Goal: Information Seeking & Learning: Learn about a topic

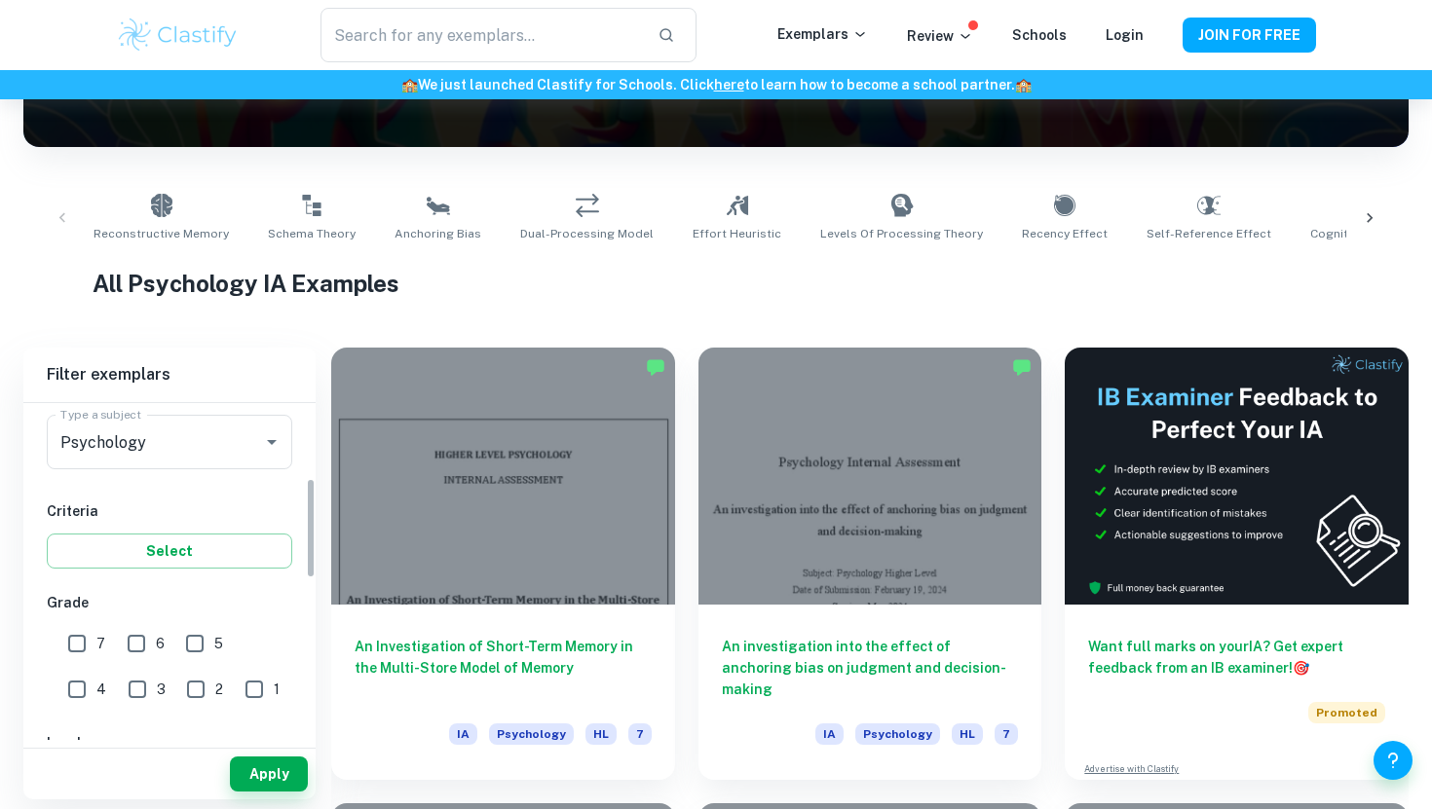
scroll to position [251, 0]
click at [83, 642] on input "7" at bounding box center [76, 637] width 39 height 39
checkbox input "true"
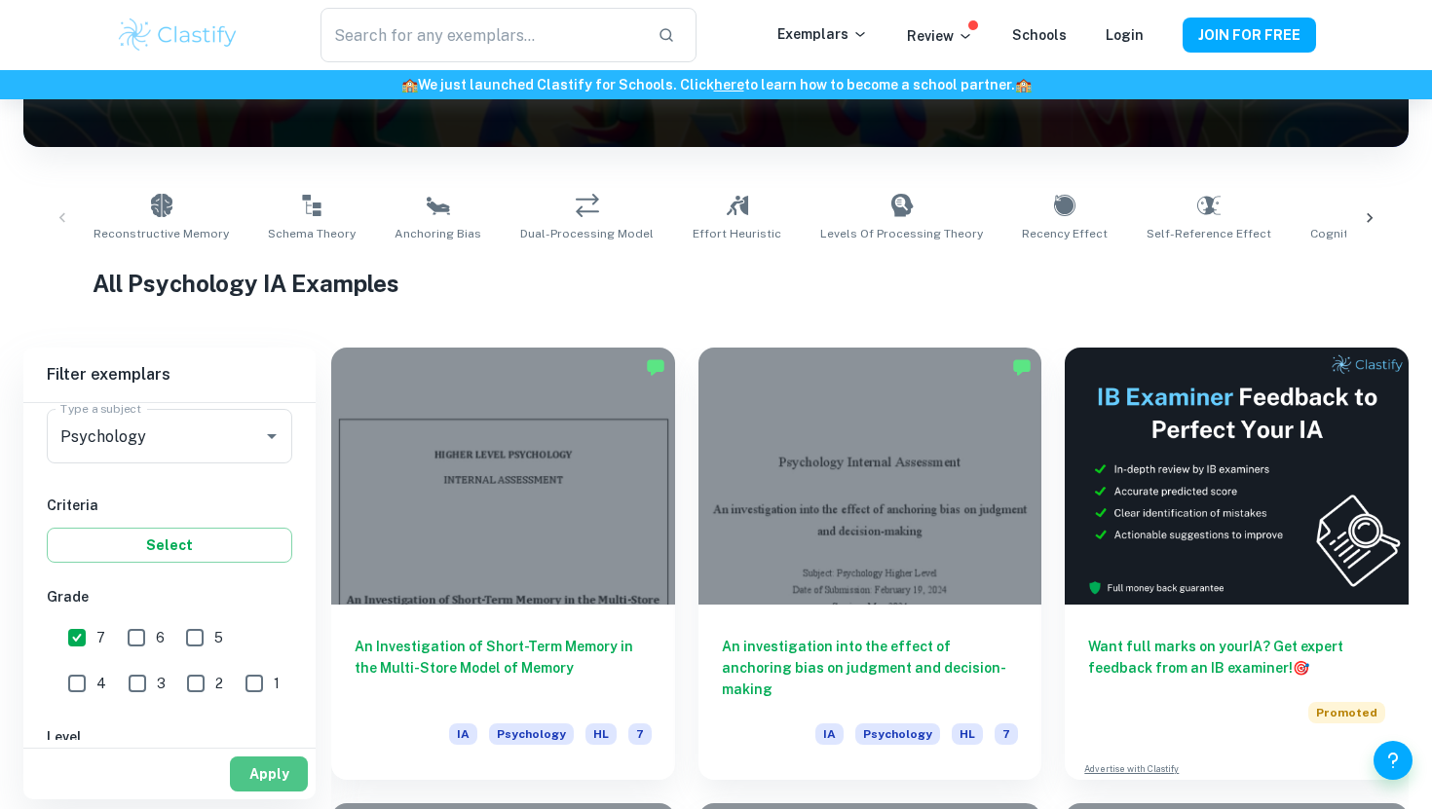
click at [272, 782] on button "Apply" at bounding box center [269, 774] width 78 height 35
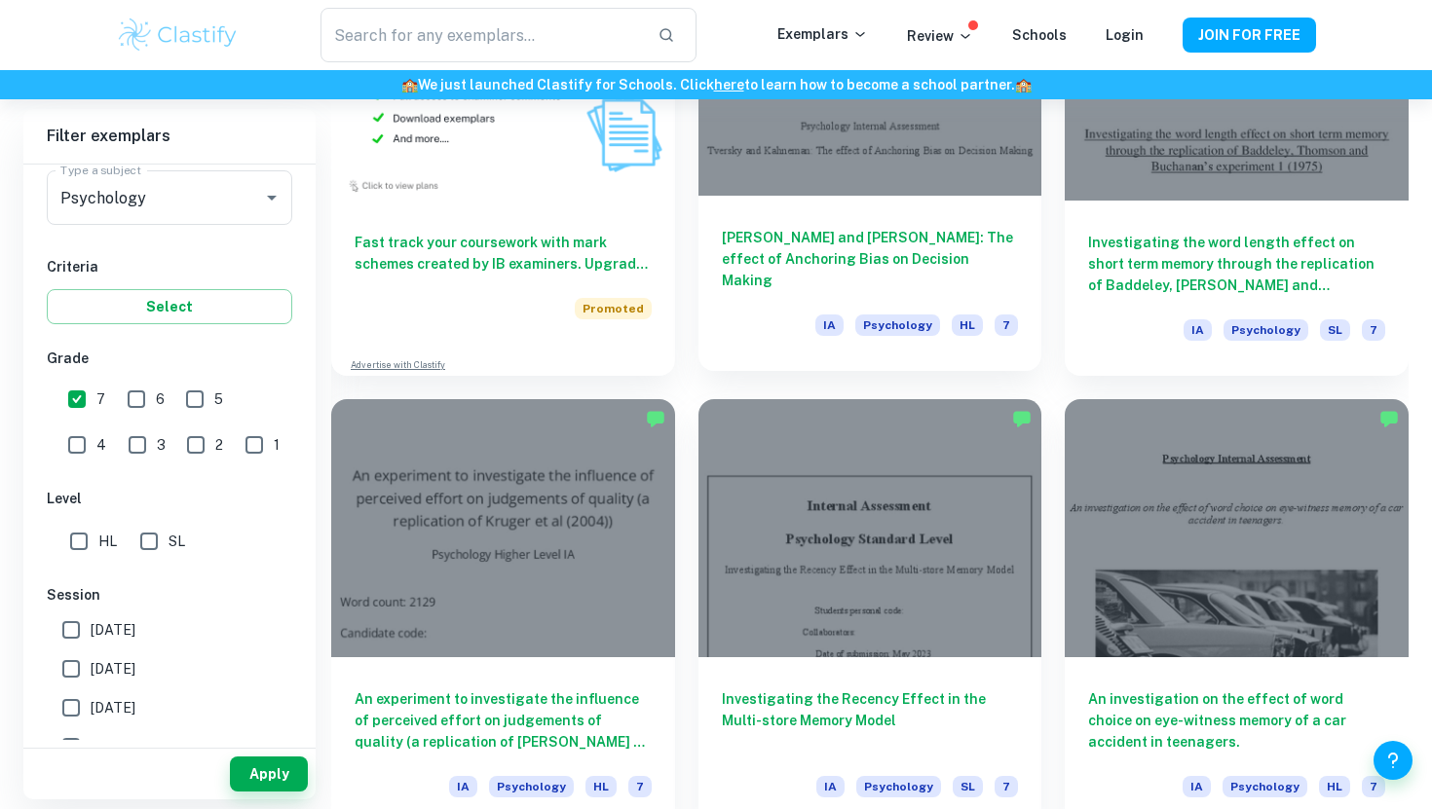
scroll to position [1687, 0]
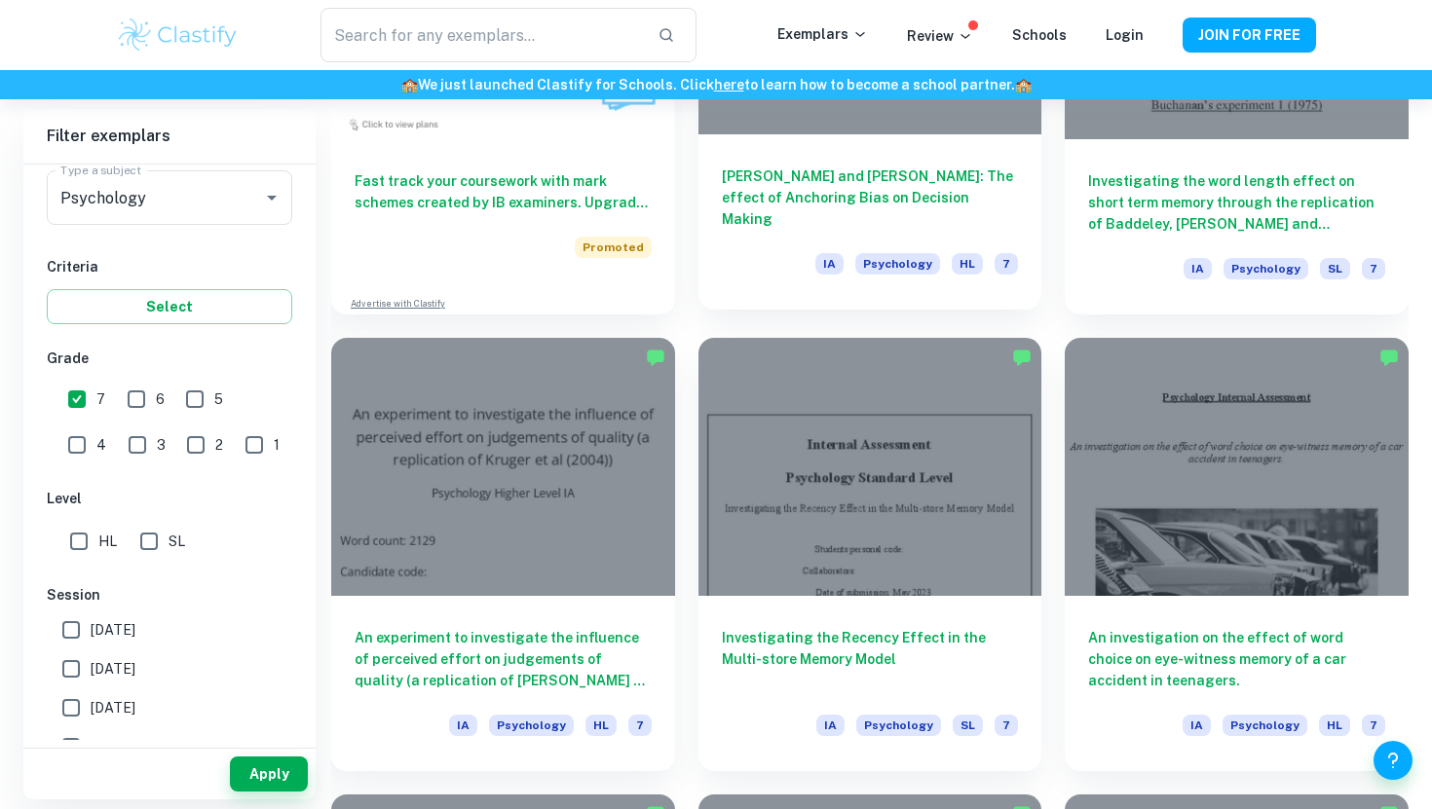
click at [891, 186] on h6 "[PERSON_NAME] and [PERSON_NAME]: The effect of Anchoring Bias on Decision Making" at bounding box center [870, 198] width 297 height 64
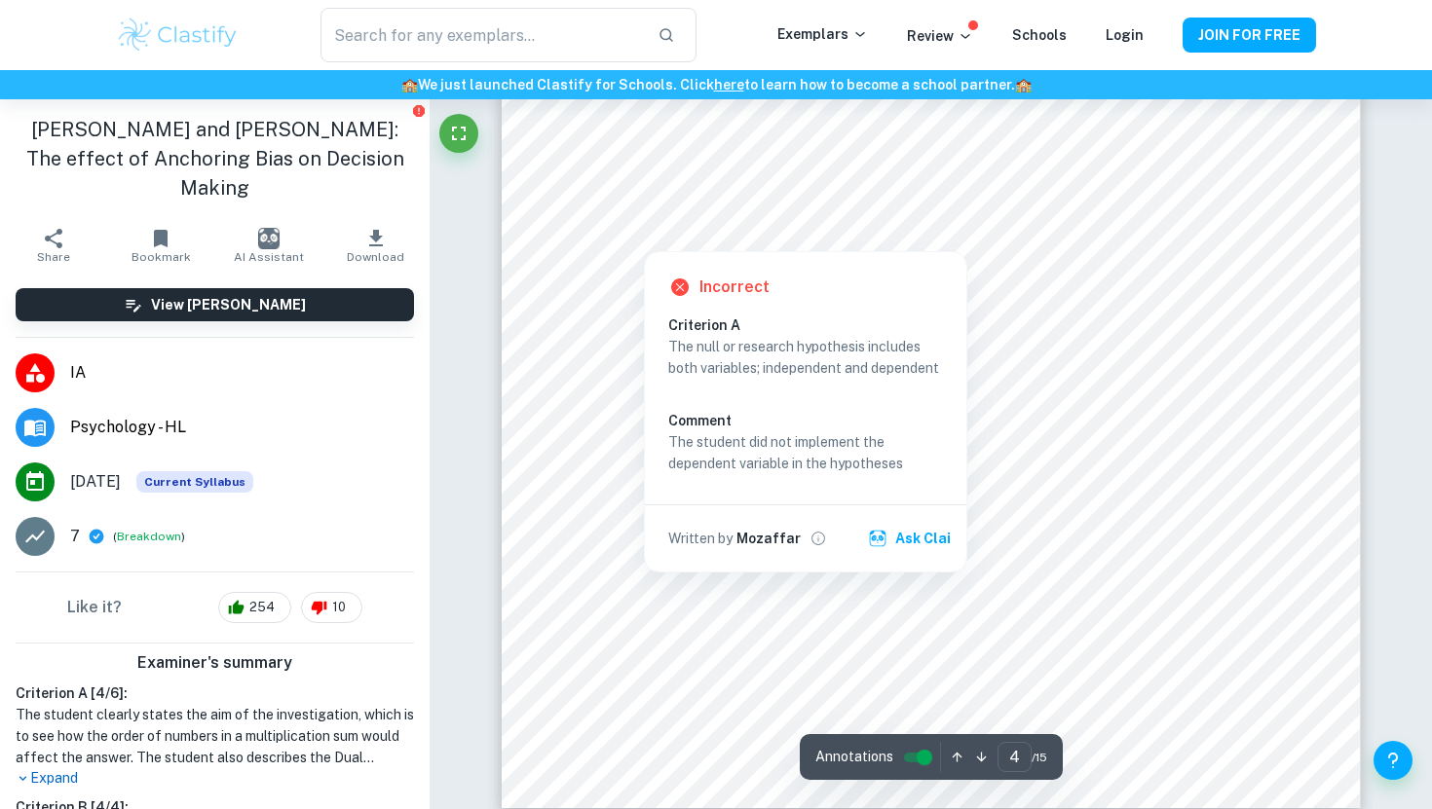
scroll to position [4541, 0]
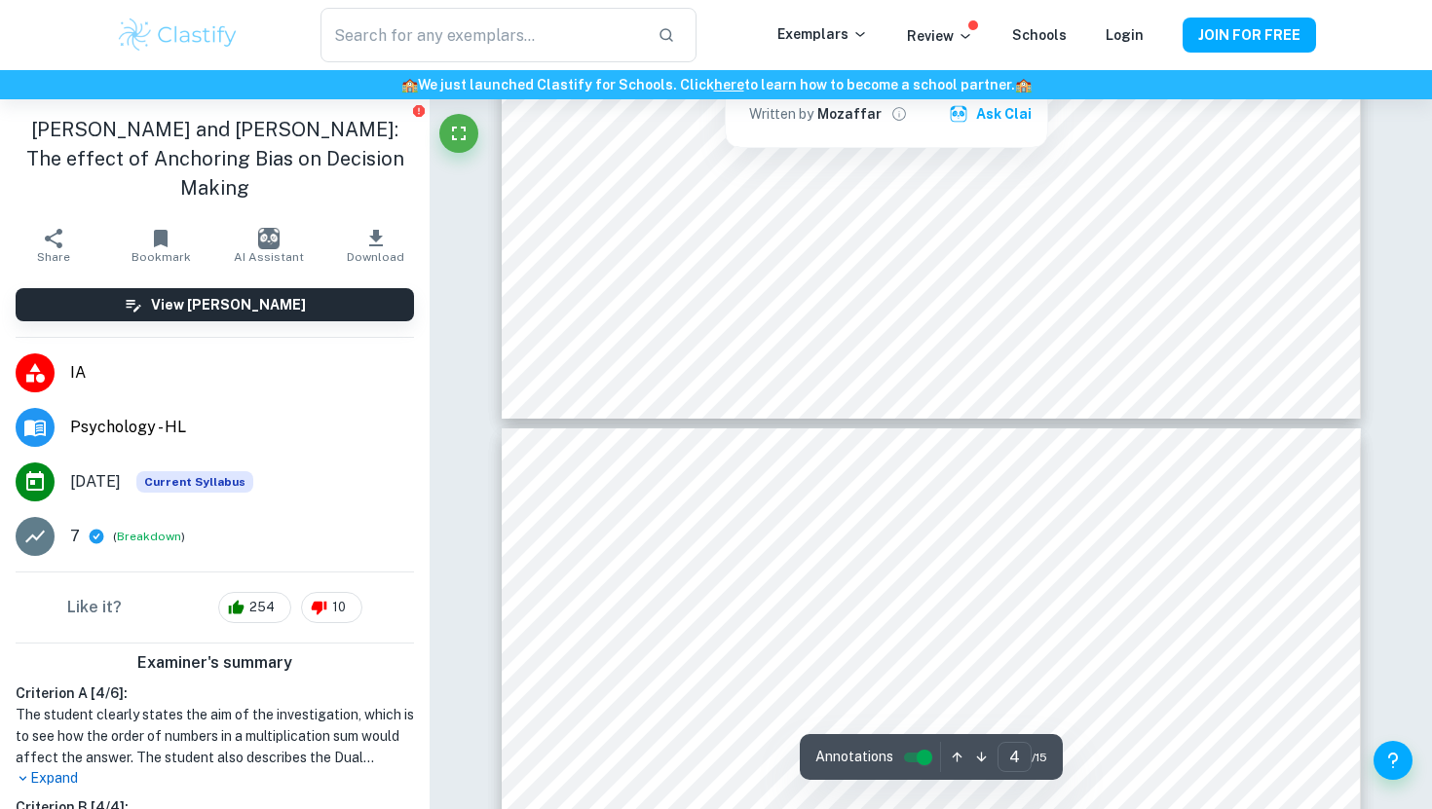
type input "5"
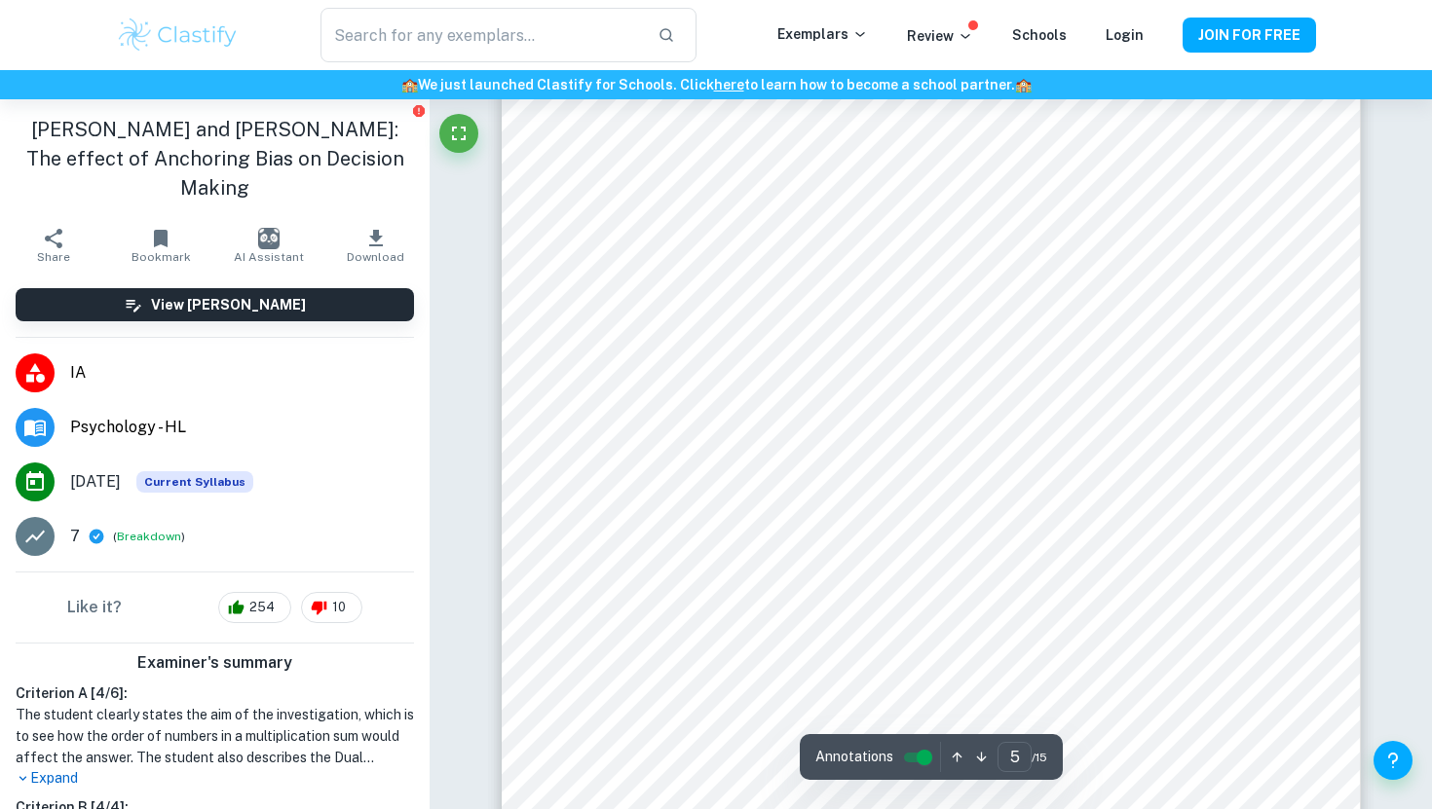
scroll to position [5466, 0]
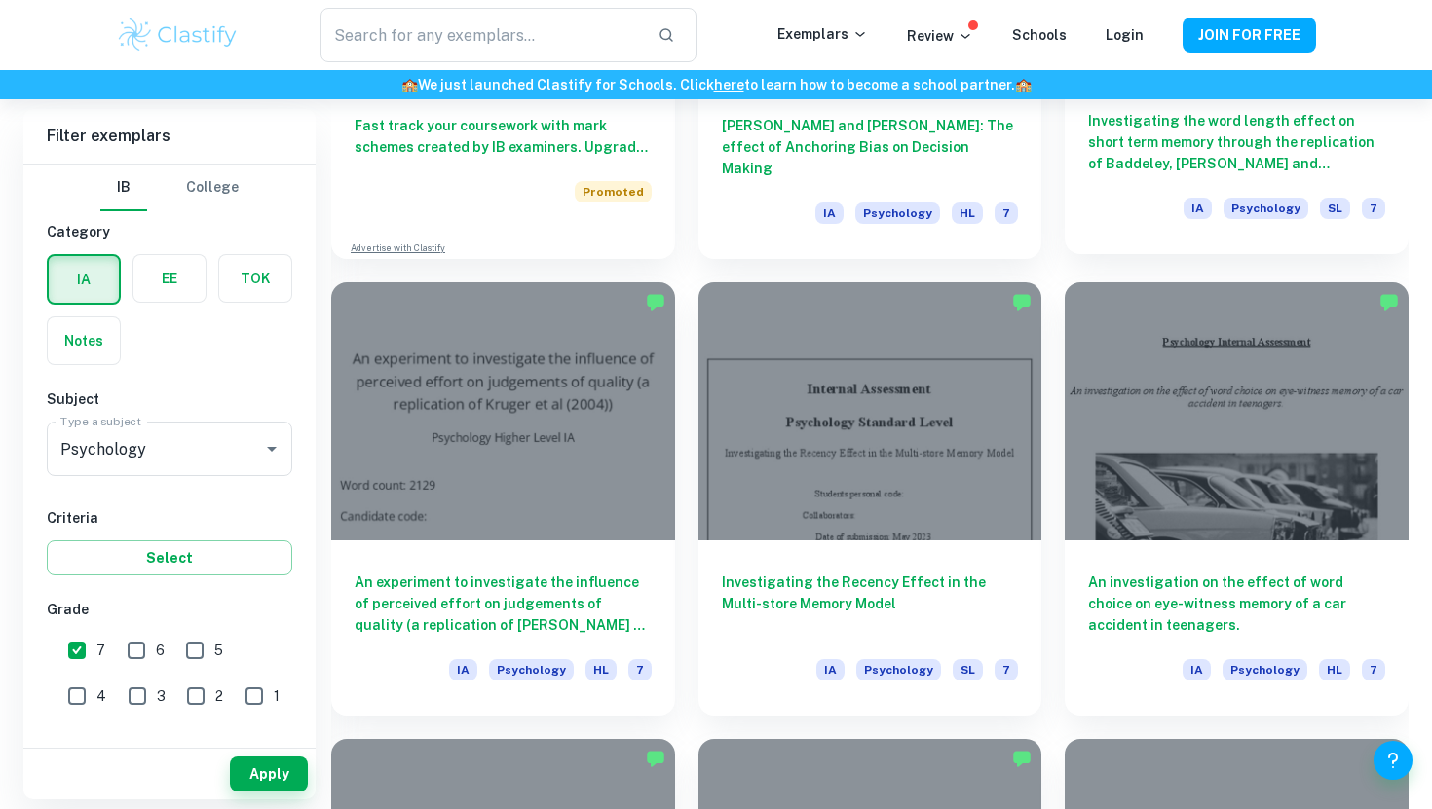
scroll to position [1744, 0]
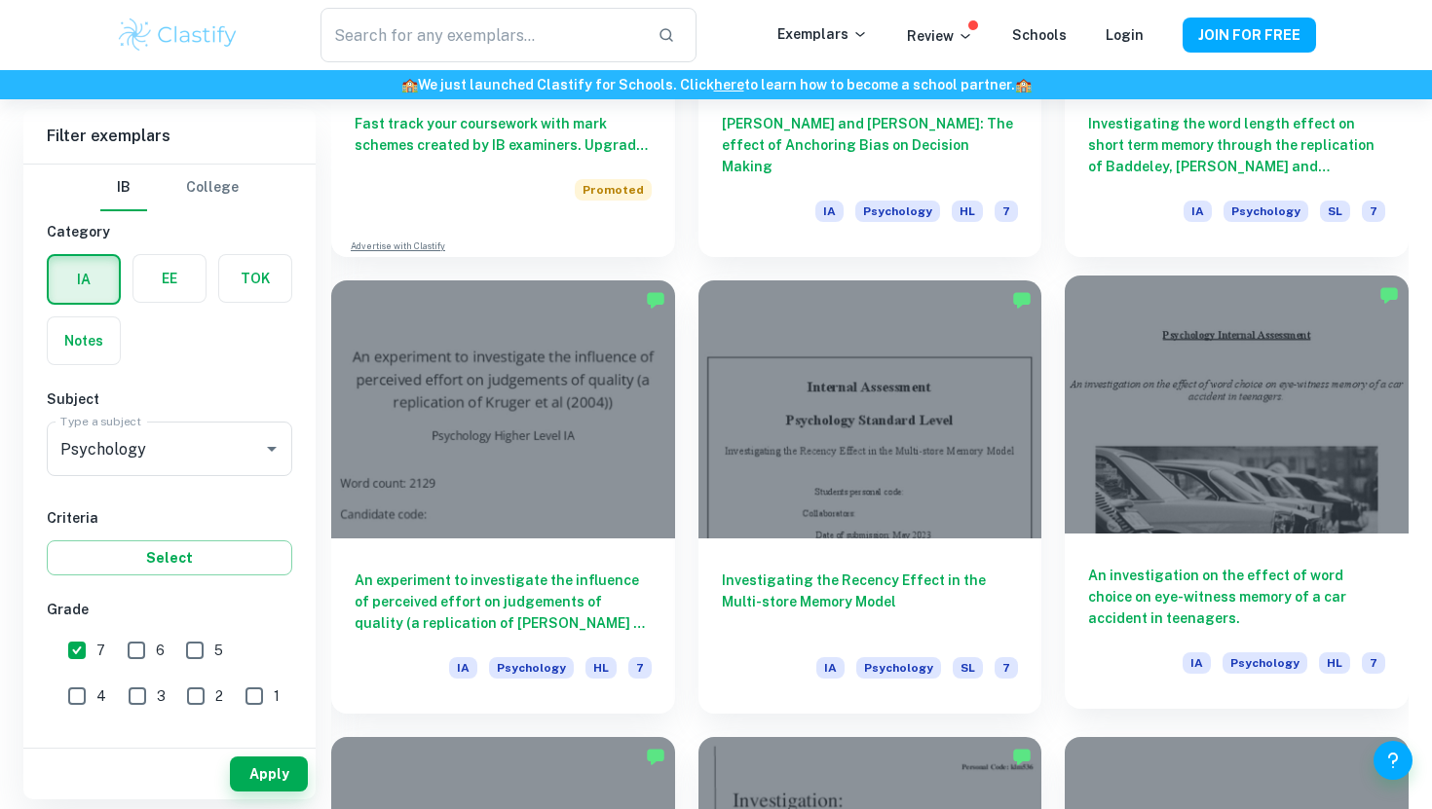
click at [1143, 595] on h6 "An investigation on the effect of word choice on eye-witness memory of a car ac…" at bounding box center [1236, 597] width 297 height 64
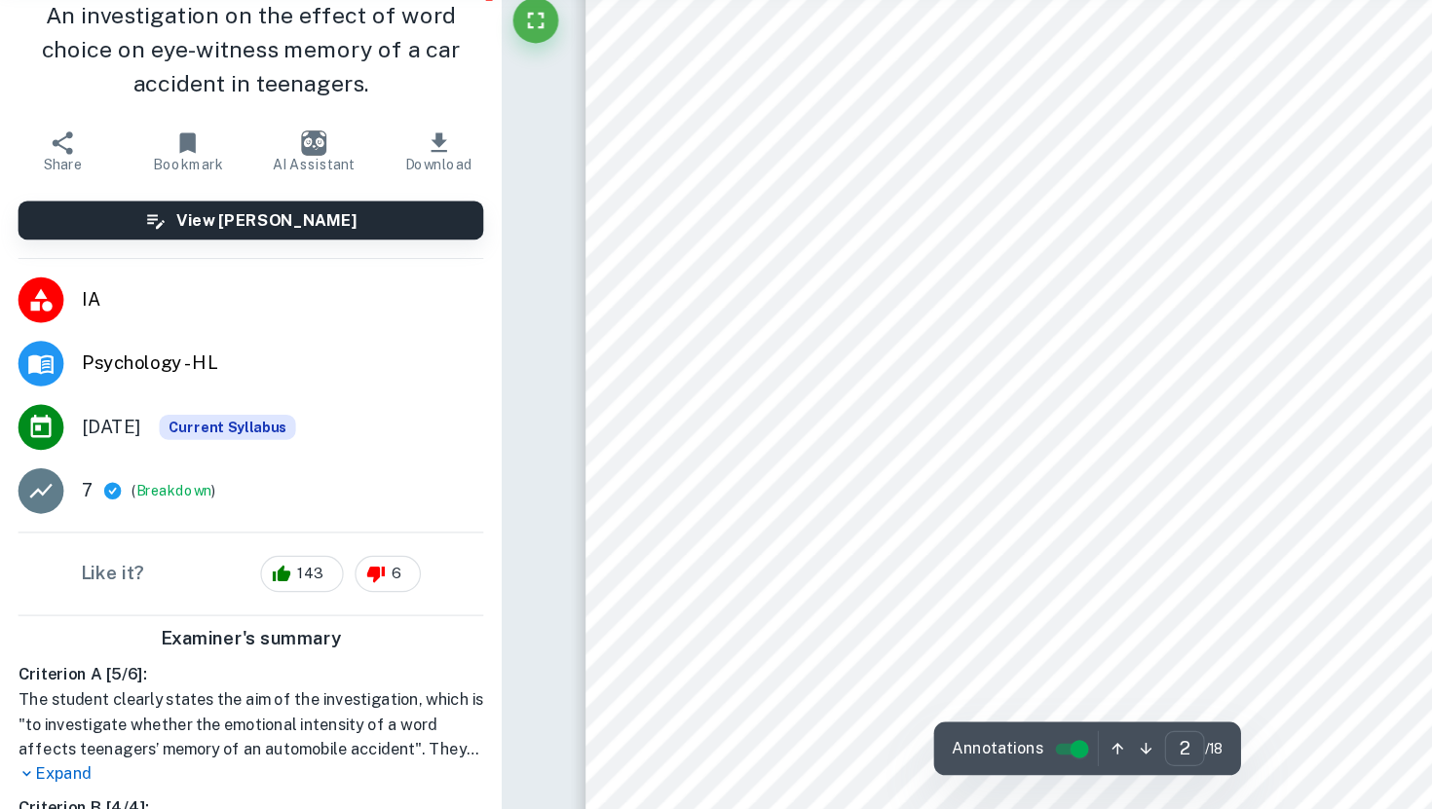
scroll to position [99, 0]
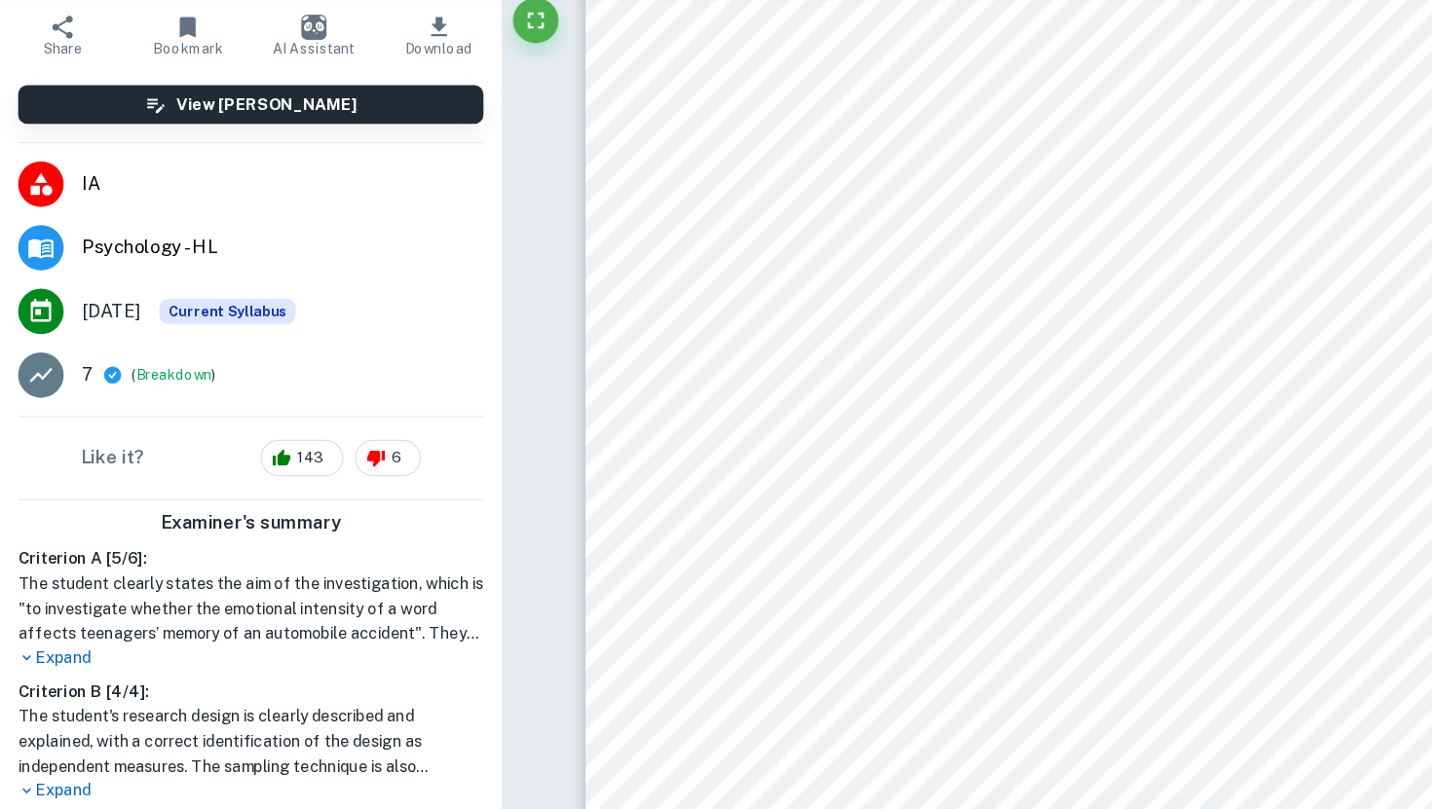
click at [57, 678] on p "Expand" at bounding box center [215, 679] width 398 height 20
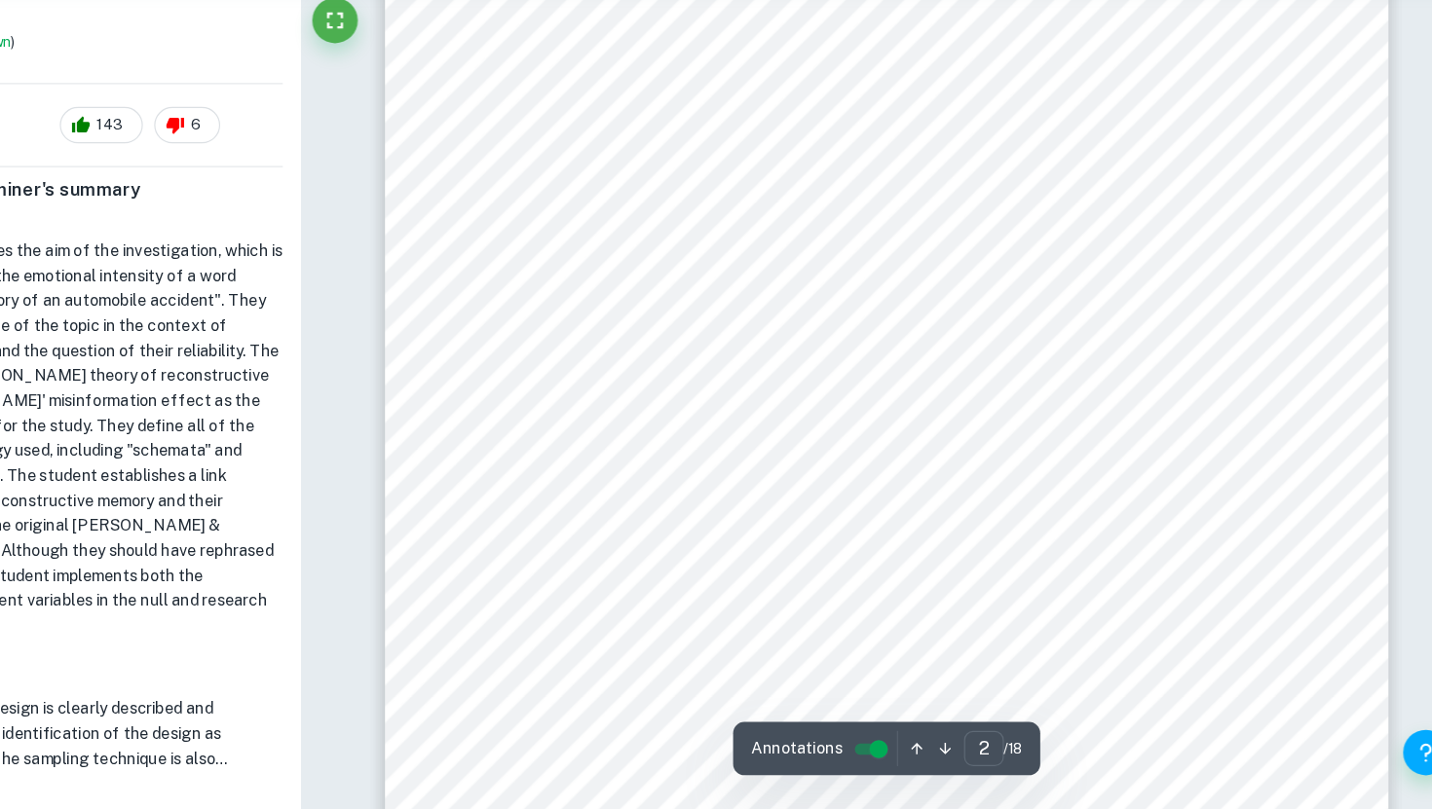
scroll to position [1399, 0]
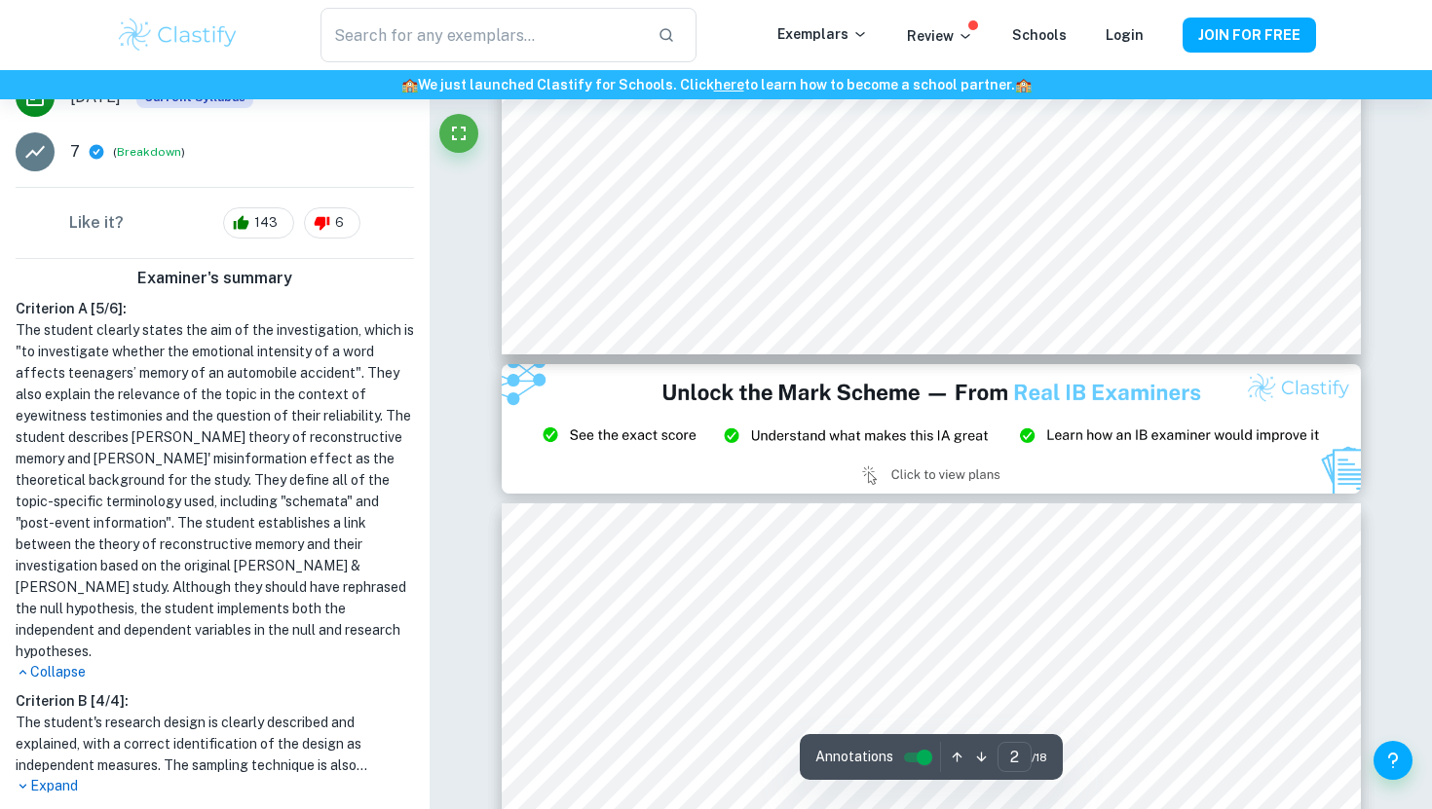
type input "3"
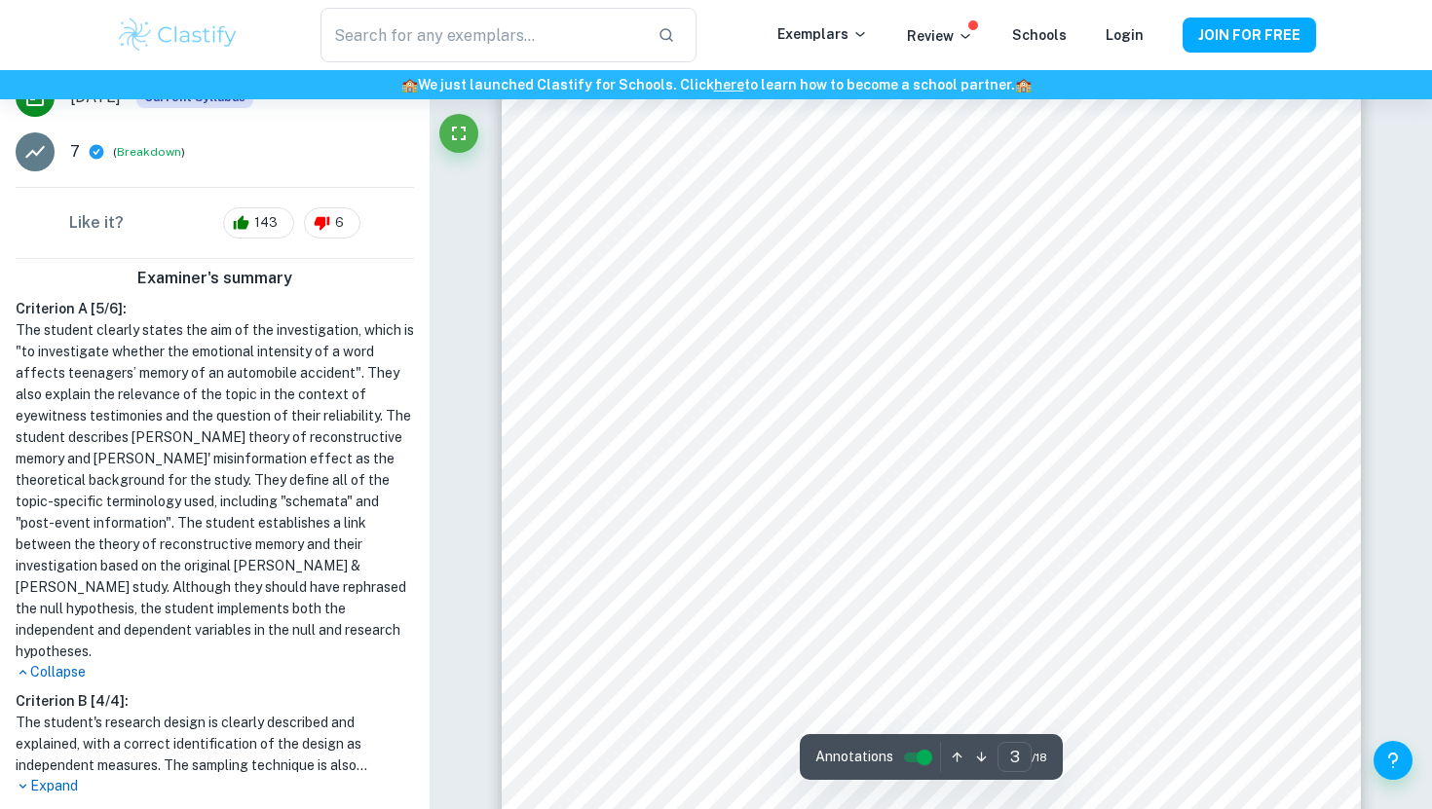
scroll to position [2993, 0]
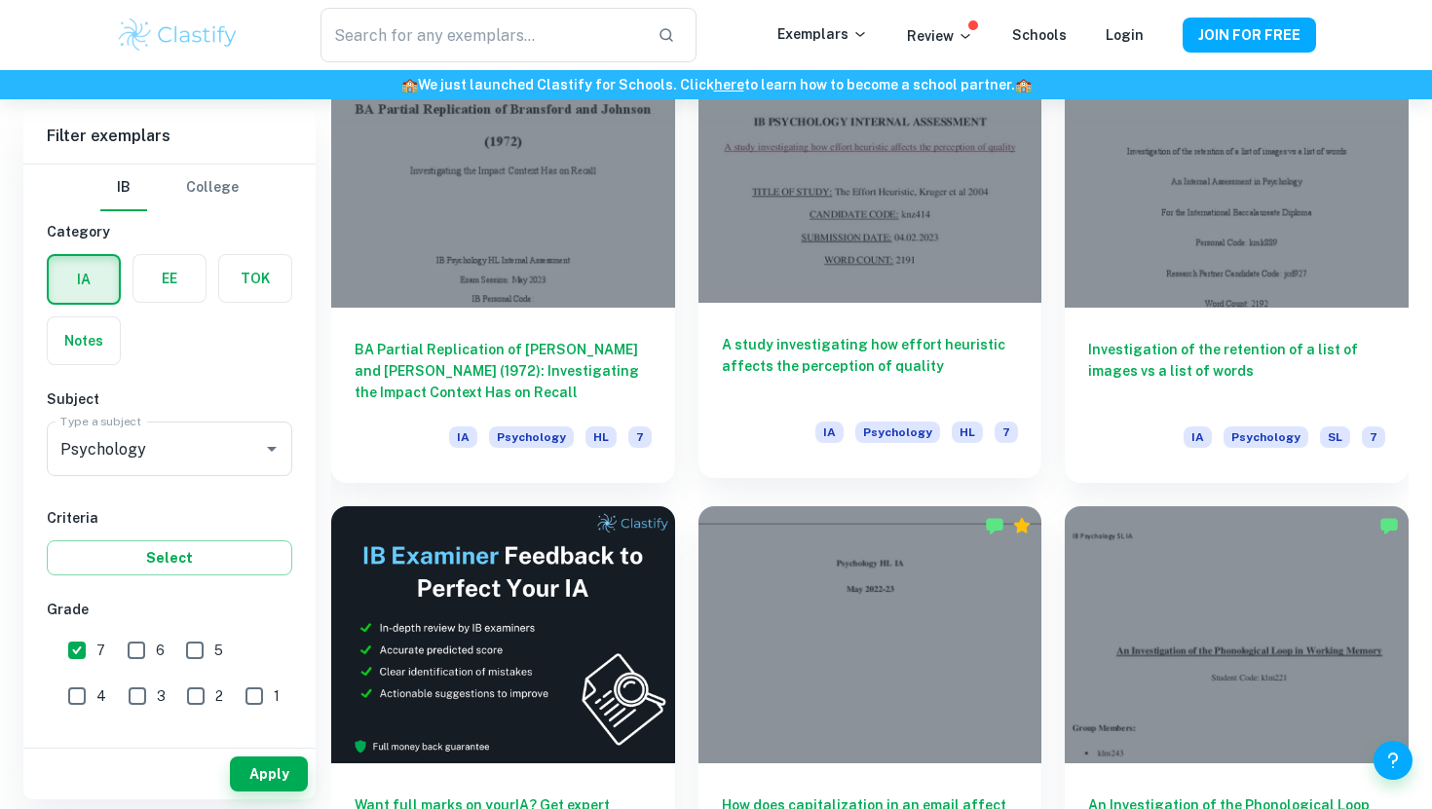
scroll to position [2889, 0]
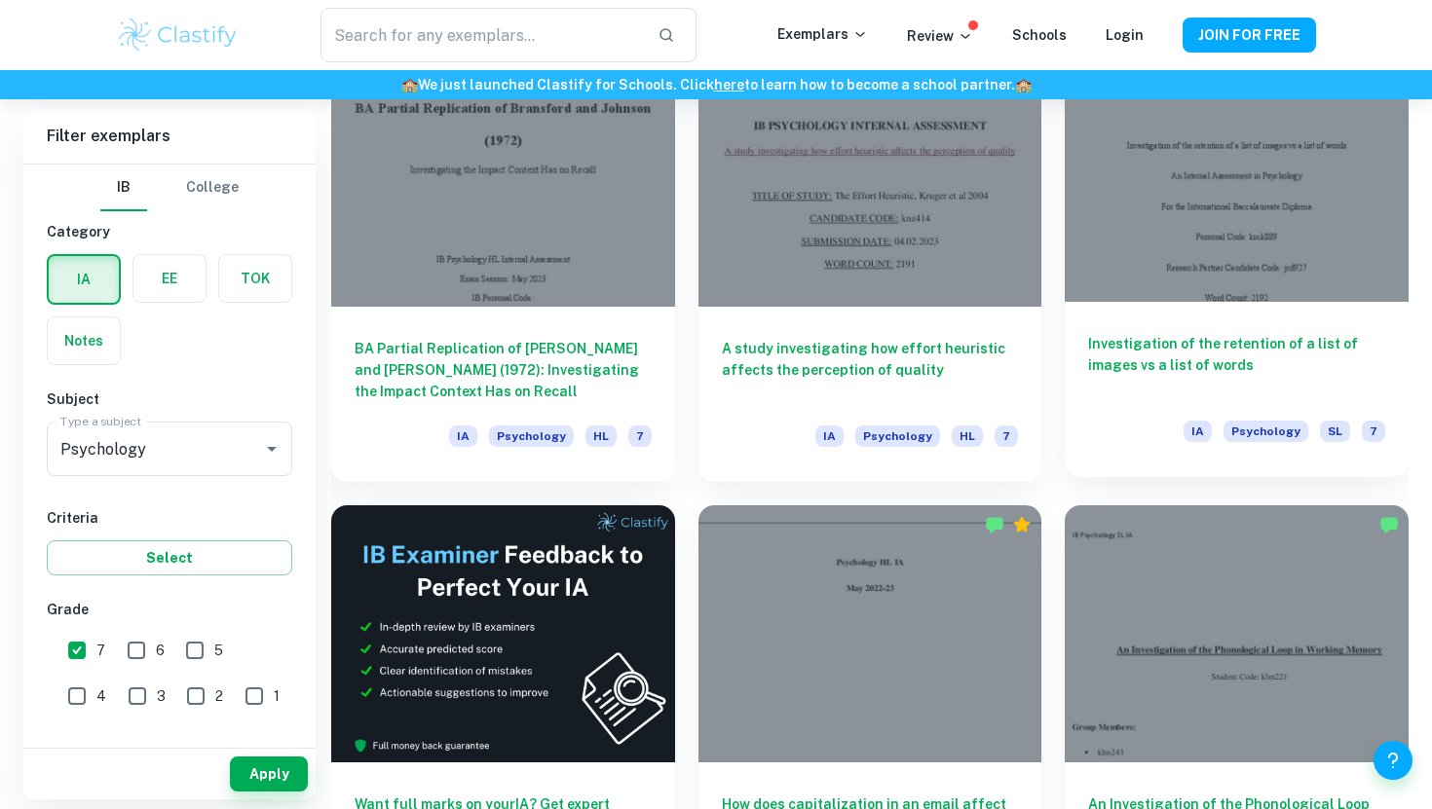
click at [1102, 371] on h6 "Investigation of the retention of a list of images vs a list of words" at bounding box center [1236, 365] width 297 height 64
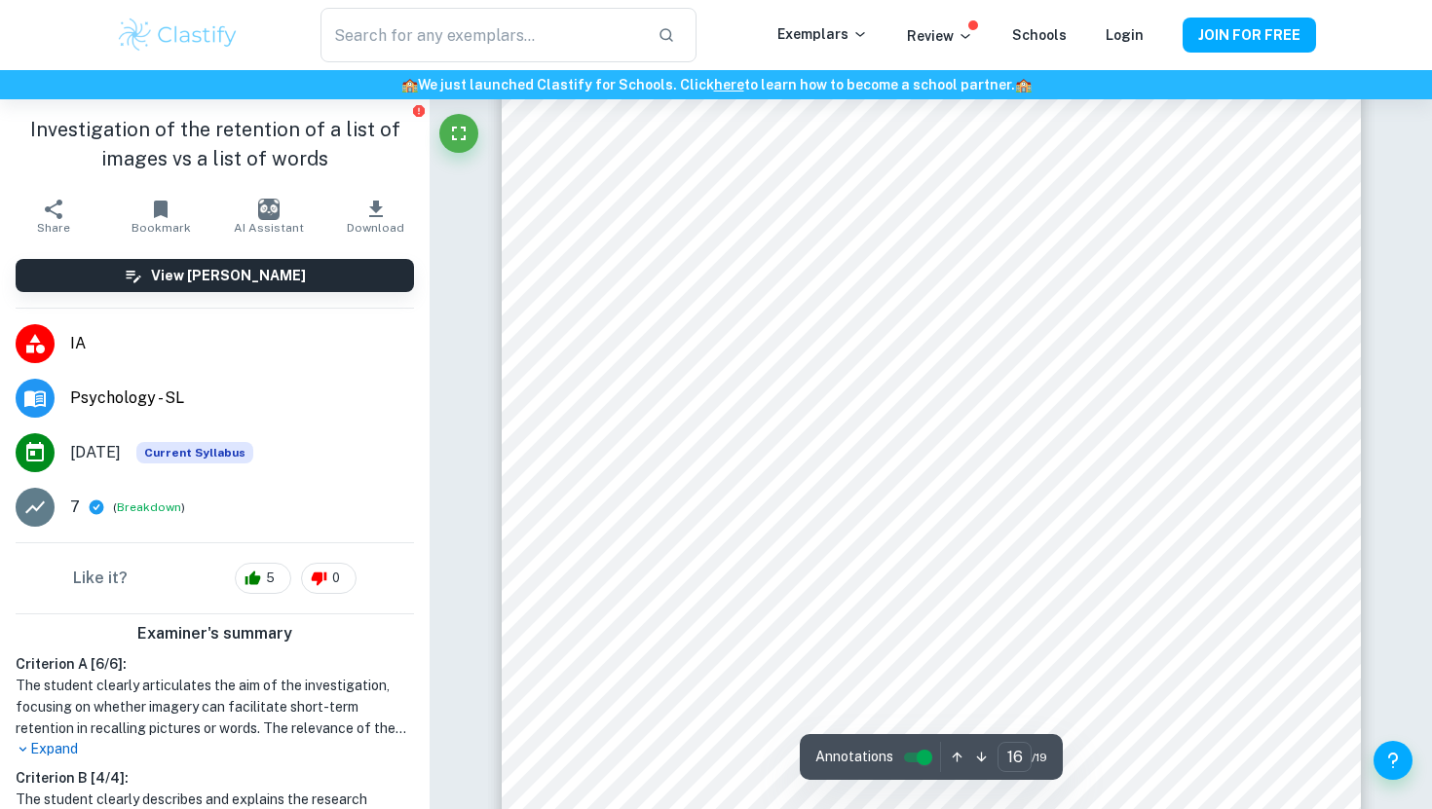
scroll to position [17460, 0]
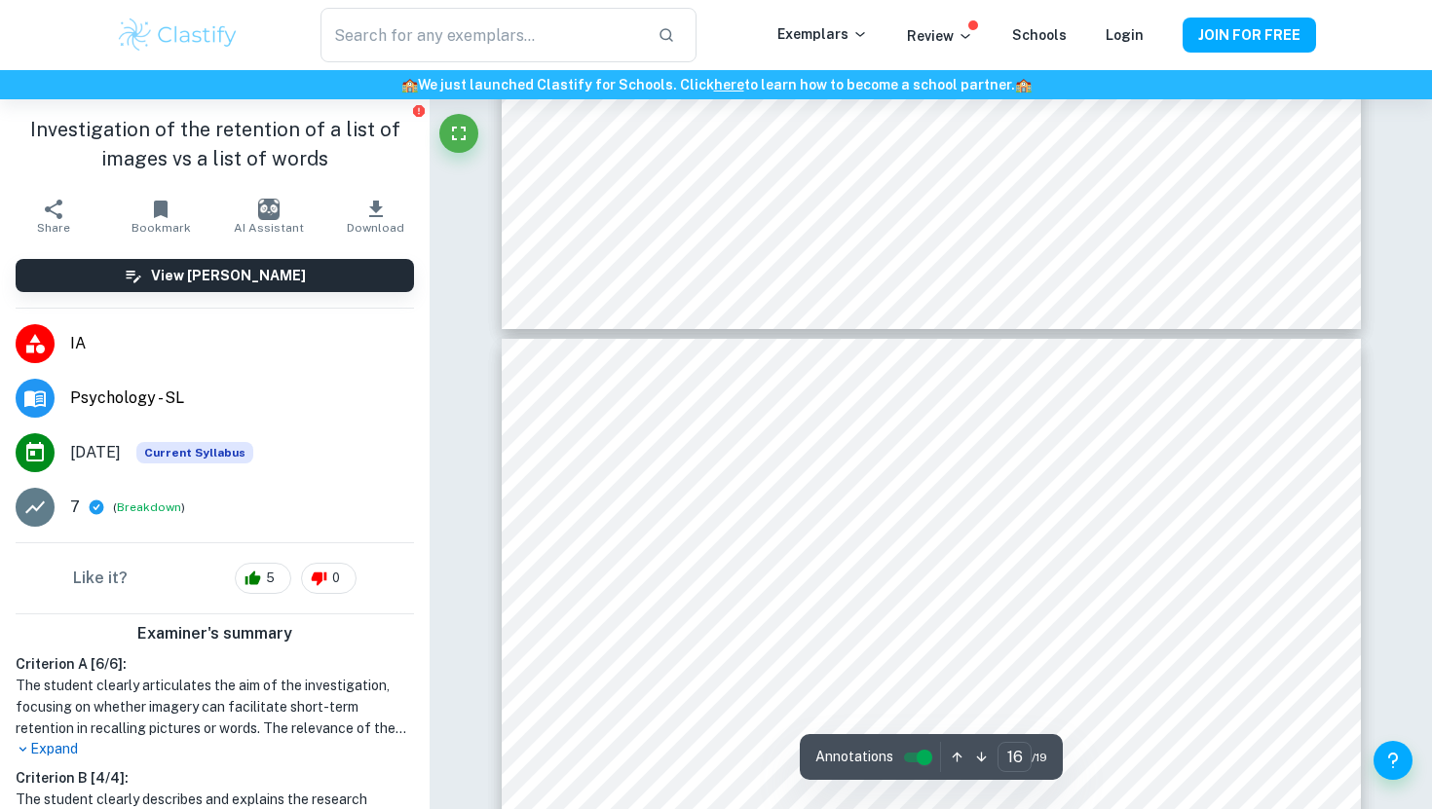
type input "17"
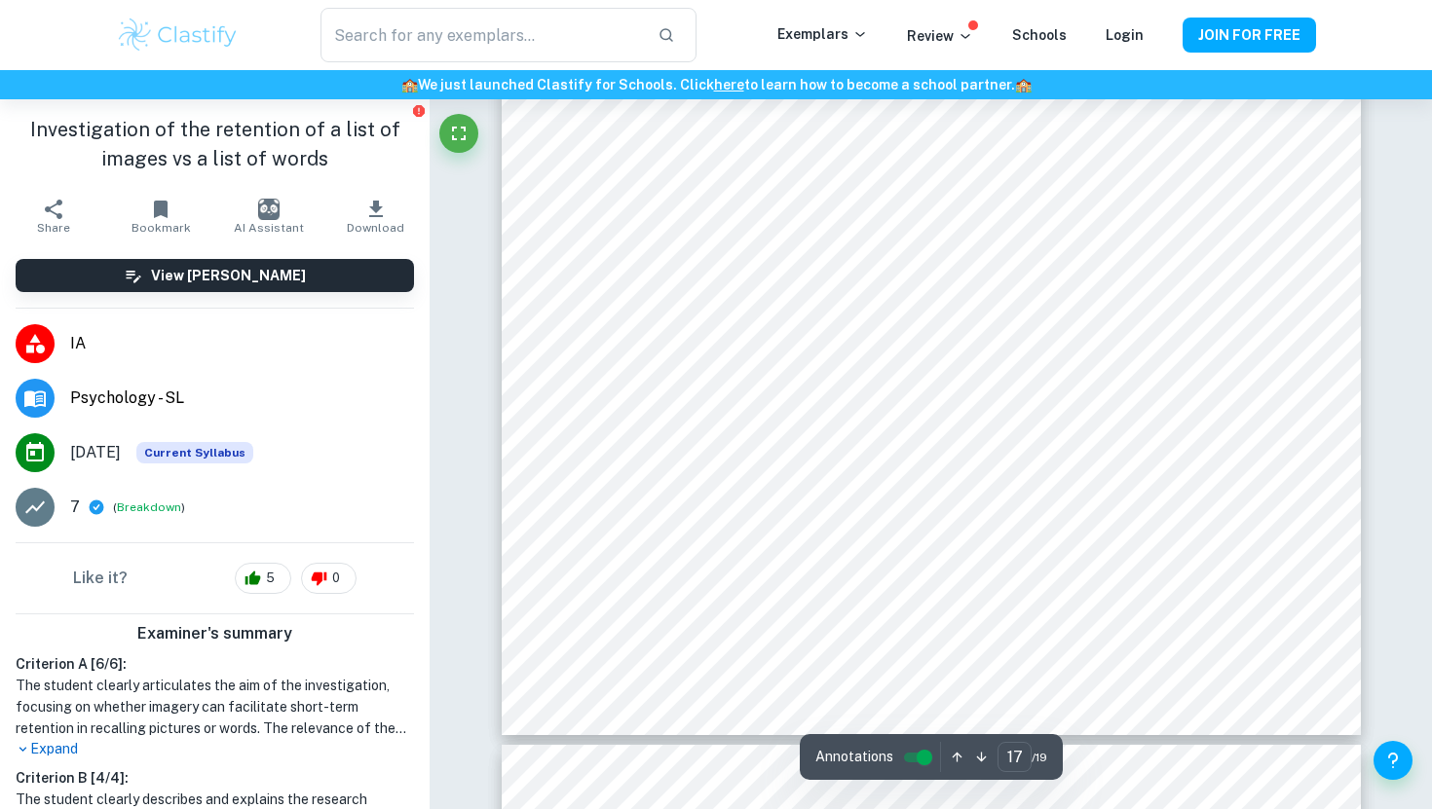
scroll to position [18981, 0]
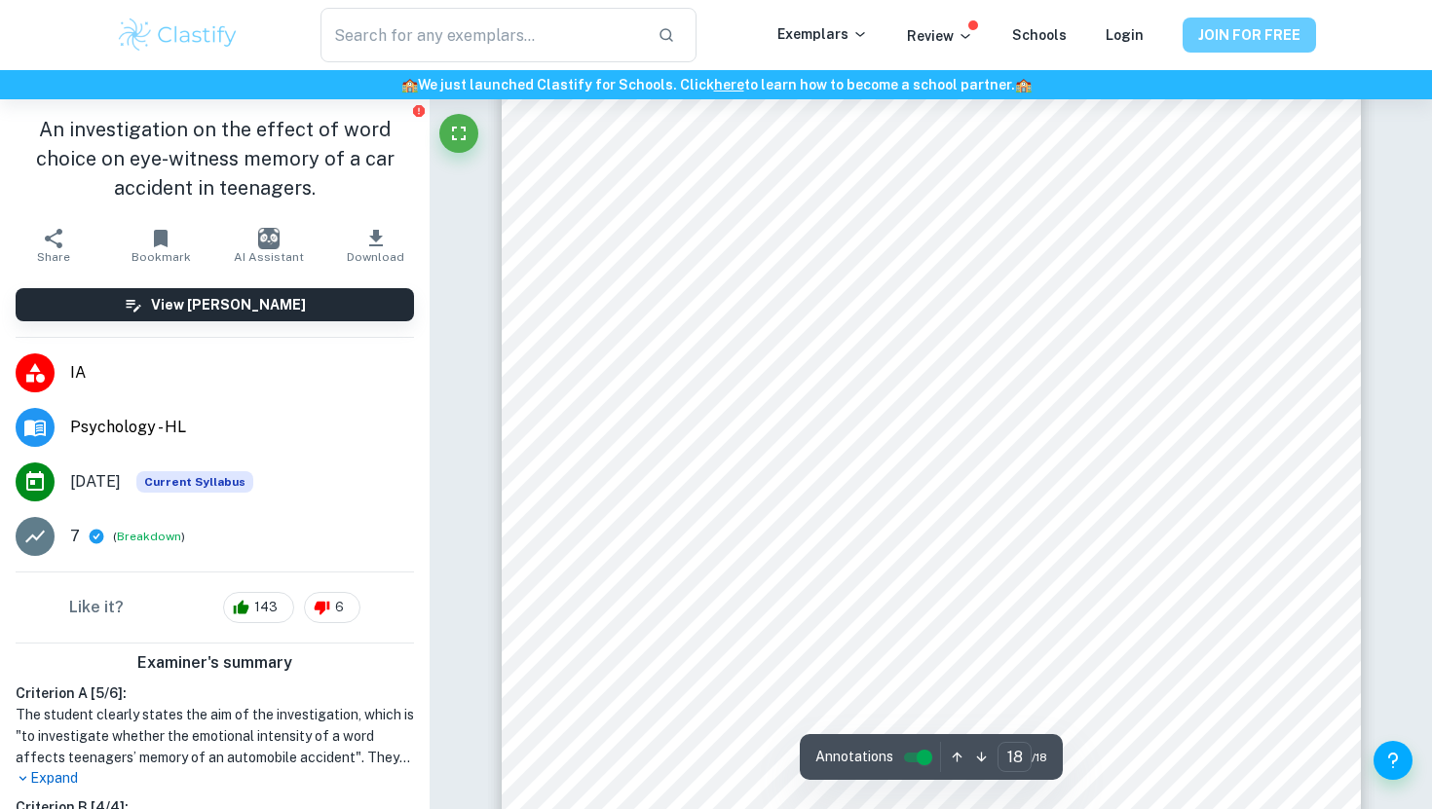
scroll to position [21197, 0]
